Goal: Find specific page/section: Find specific page/section

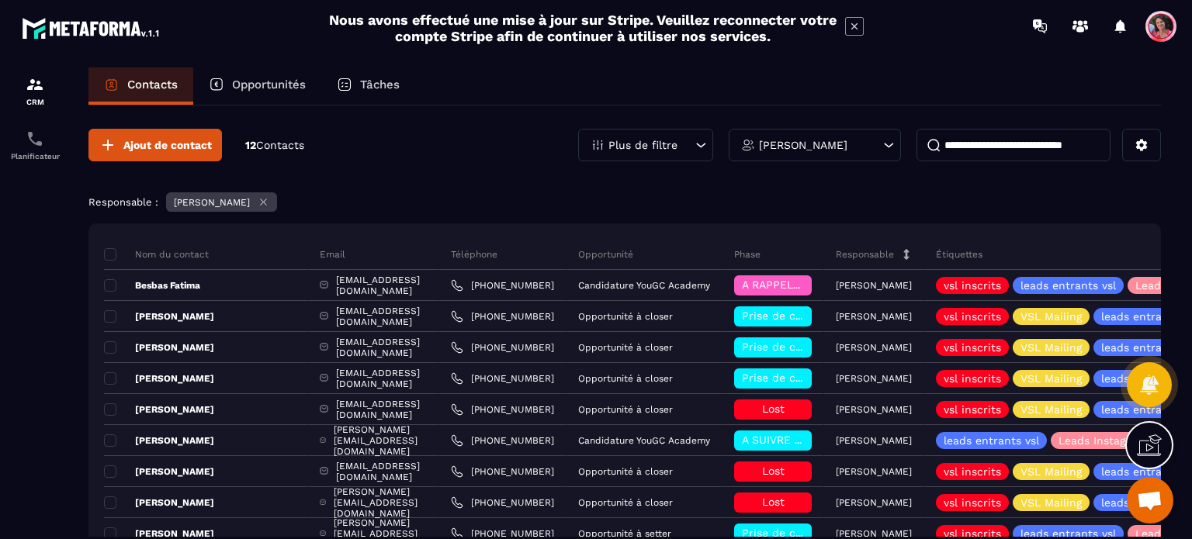
scroll to position [168, 0]
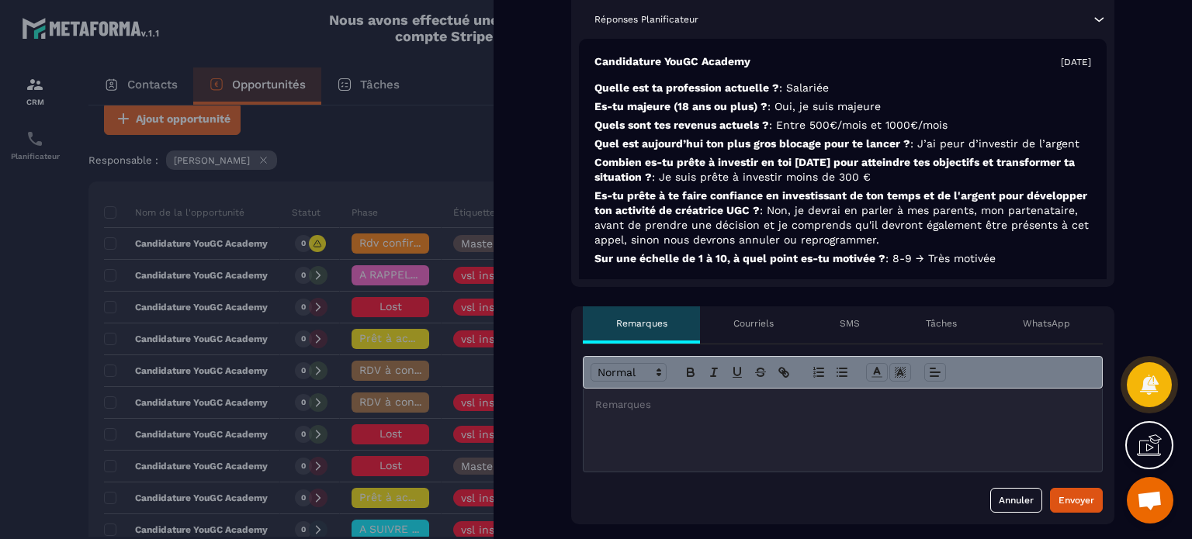
click at [424, 58] on div at bounding box center [596, 269] width 1192 height 539
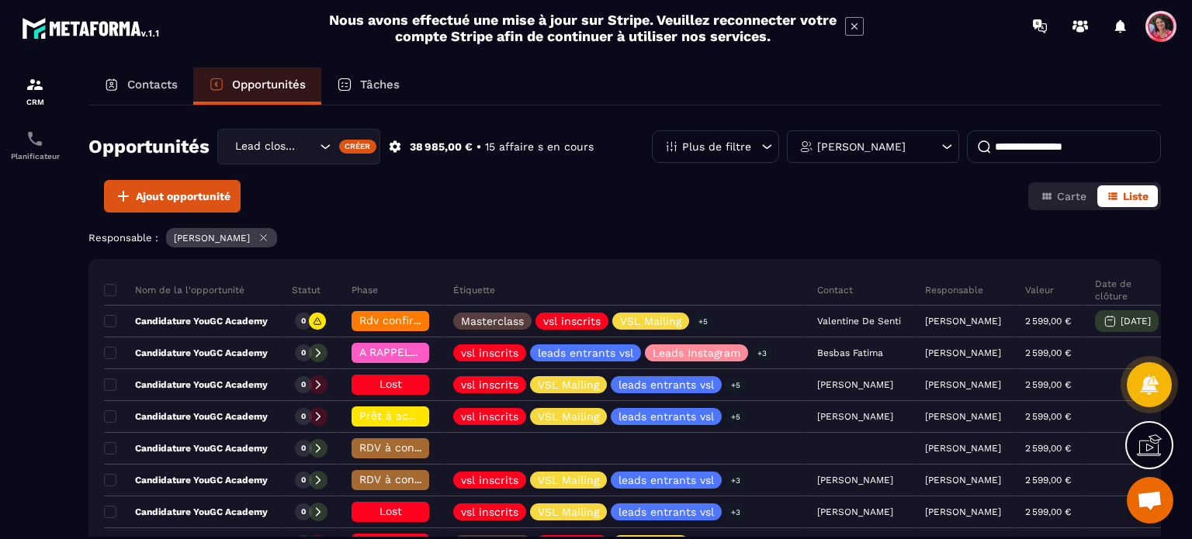
click at [1145, 499] on span "Ouvrir le chat" at bounding box center [1150, 502] width 26 height 22
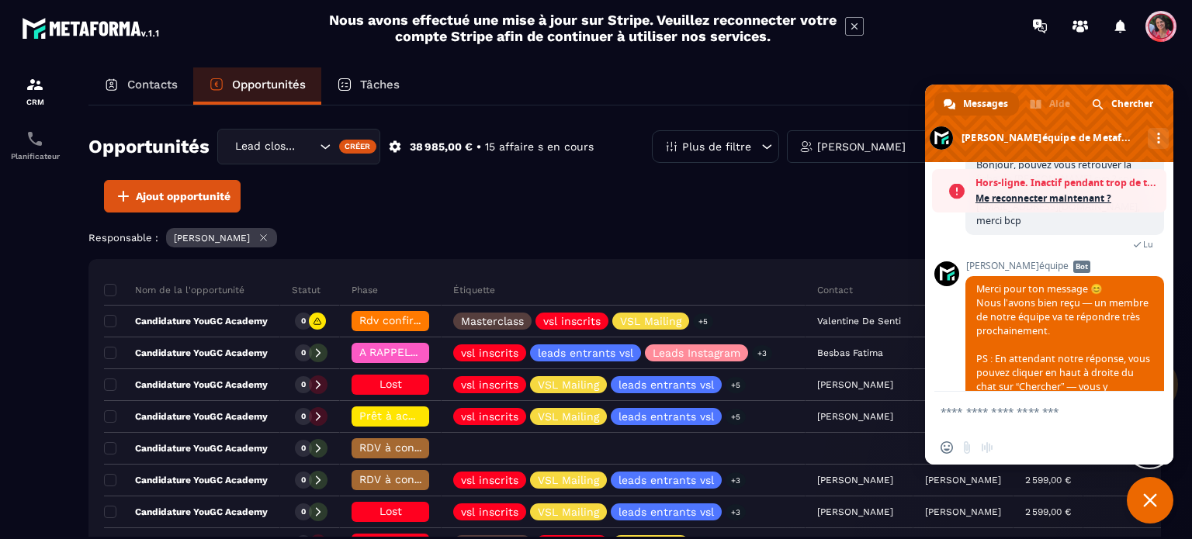
scroll to position [220, 0]
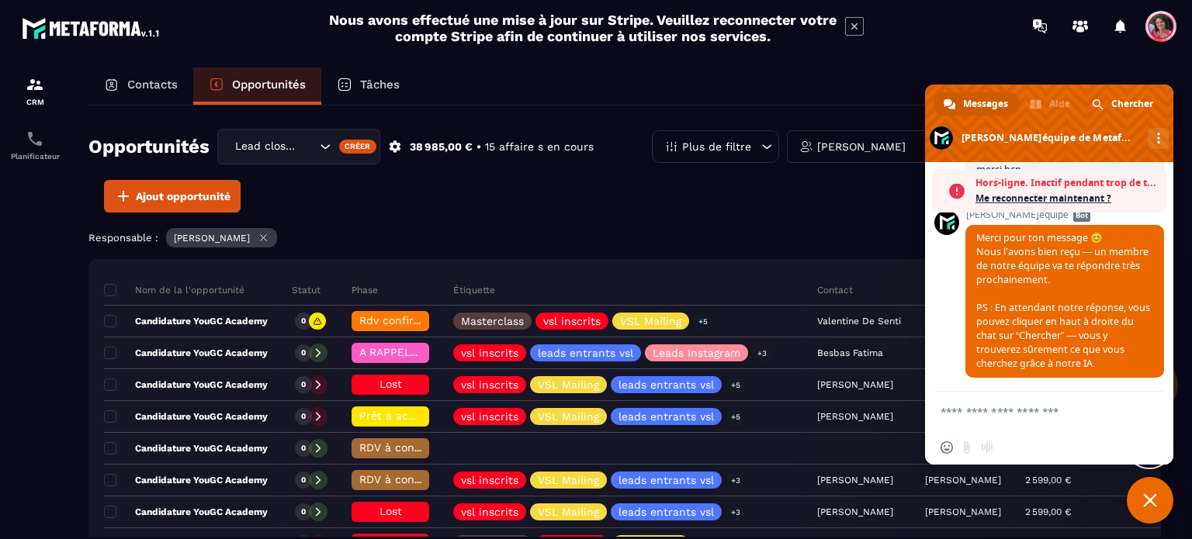
click at [1002, 36] on div "Nous avons effectué une mise à jour sur Stripe. Veuillez reconnecter votre comp…" at bounding box center [596, 28] width 1192 height 40
click at [1136, 503] on span "Fermer le chat" at bounding box center [1150, 500] width 47 height 47
